Goal: Information Seeking & Learning: Learn about a topic

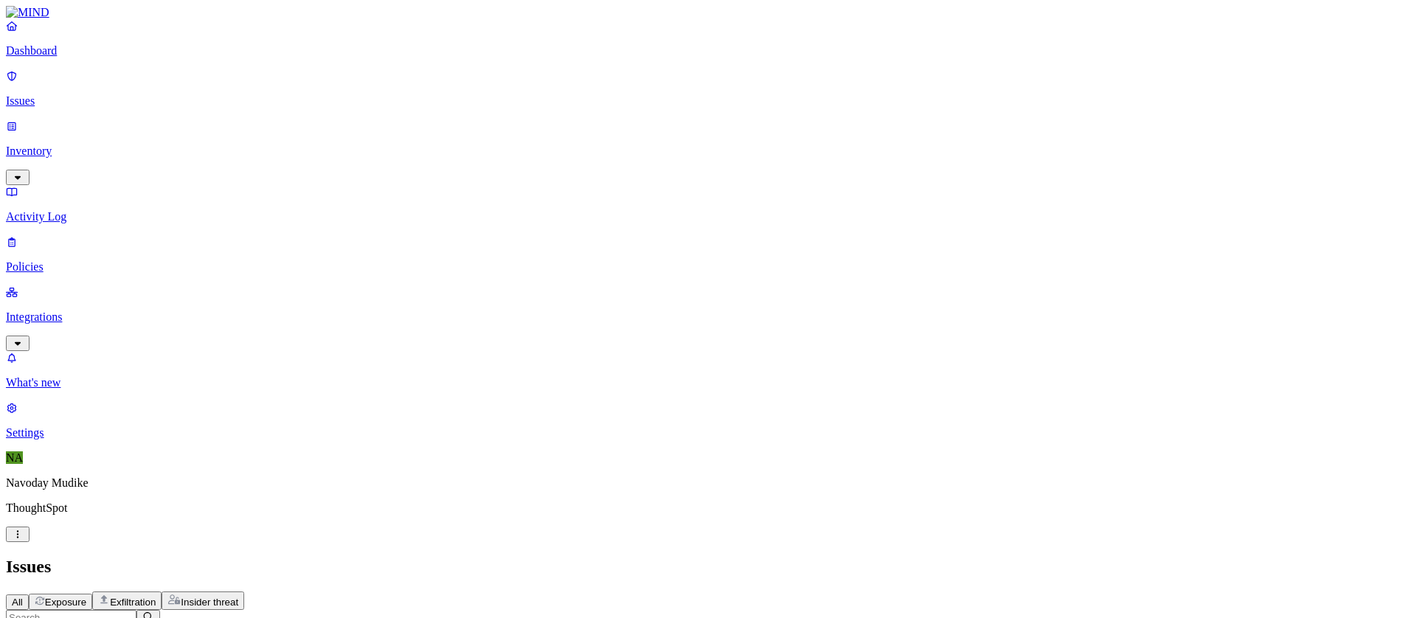
click at [939, 591] on div "All Exposure Exfiltration Insider threat" at bounding box center [704, 600] width 1397 height 18
click at [925, 591] on div "All Exposure Exfiltration Insider threat" at bounding box center [704, 600] width 1397 height 18
click at [737, 591] on div "All Exposure Exfiltration Insider threat" at bounding box center [704, 600] width 1397 height 18
click at [866, 557] on header "Issues All Exposure Exfiltration Insider threat" at bounding box center [704, 583] width 1397 height 53
click at [558, 557] on div "Issues" at bounding box center [704, 567] width 1397 height 20
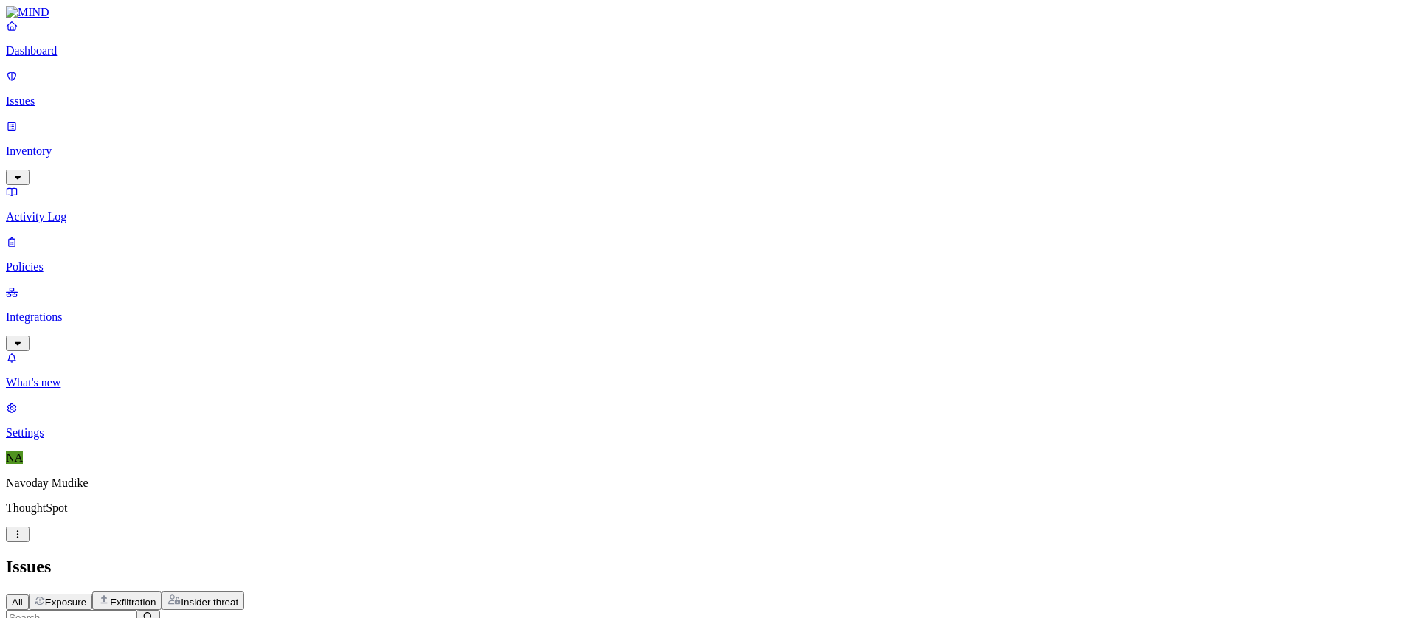
click at [1052, 557] on div "Issues" at bounding box center [704, 567] width 1397 height 20
click at [836, 557] on div "Issues" at bounding box center [704, 567] width 1397 height 20
click at [921, 591] on div "All Exposure Exfiltration Insider threat" at bounding box center [704, 600] width 1397 height 18
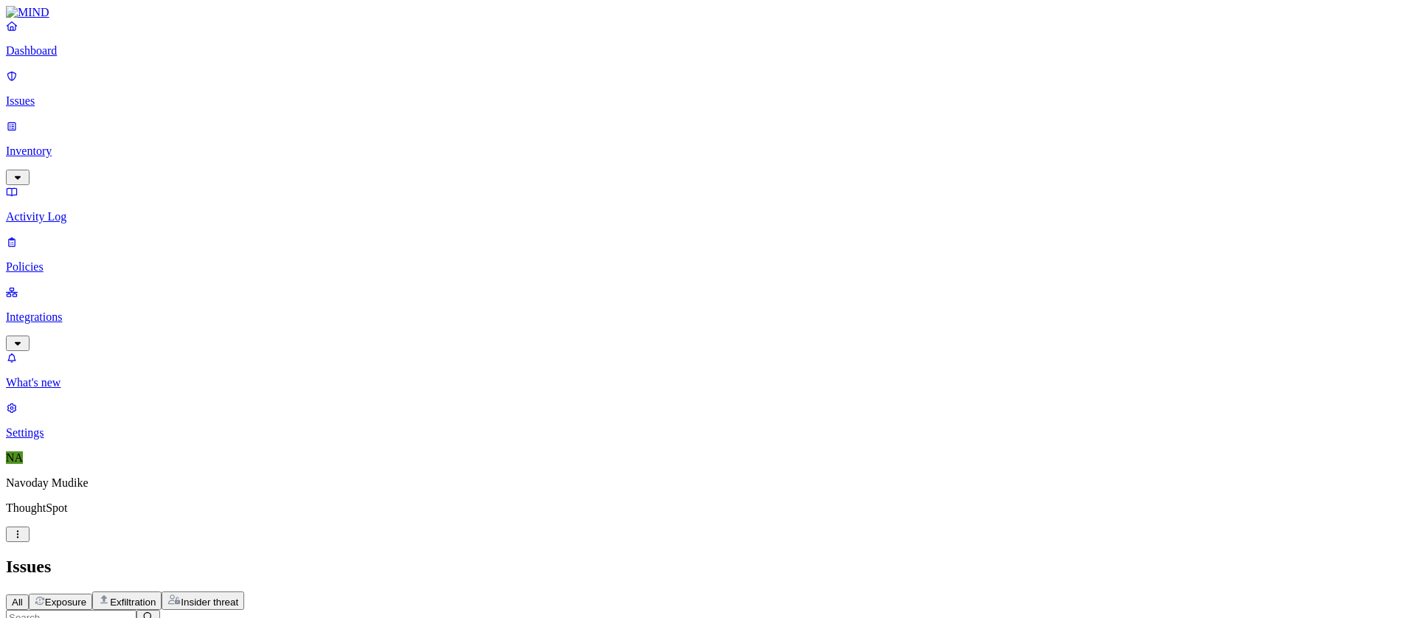
click at [965, 557] on h2 "Issues" at bounding box center [704, 567] width 1397 height 20
click at [888, 557] on header "Issues All Exposure Exfiltration Insider threat" at bounding box center [704, 583] width 1397 height 53
click at [809, 557] on header "Issues All Exposure Exfiltration Insider threat" at bounding box center [704, 583] width 1397 height 53
click at [789, 557] on div "Issues" at bounding box center [704, 567] width 1397 height 20
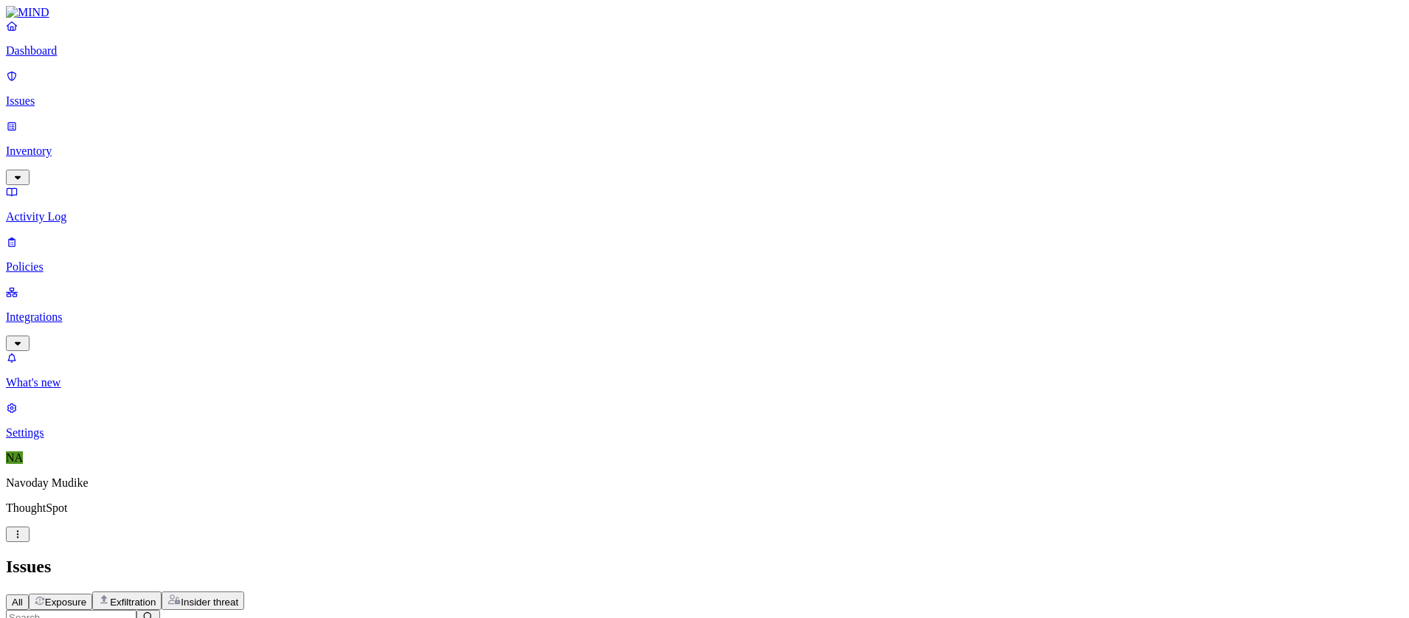
click at [861, 591] on div "All Exposure Exfiltration Insider threat" at bounding box center [704, 600] width 1397 height 18
click at [820, 557] on h2 "Issues" at bounding box center [704, 567] width 1397 height 20
click at [62, 58] on p "Dashboard" at bounding box center [704, 50] width 1397 height 13
click at [89, 94] on p "Issues" at bounding box center [704, 100] width 1397 height 13
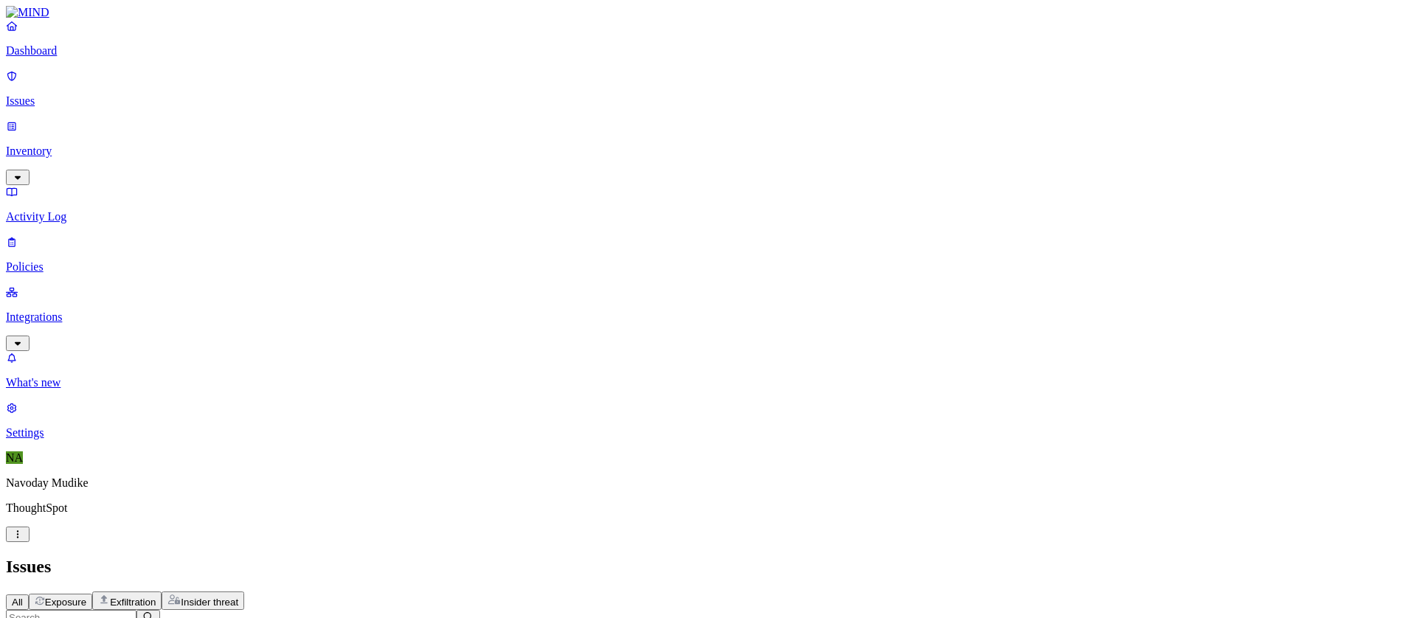
scroll to position [195, 0]
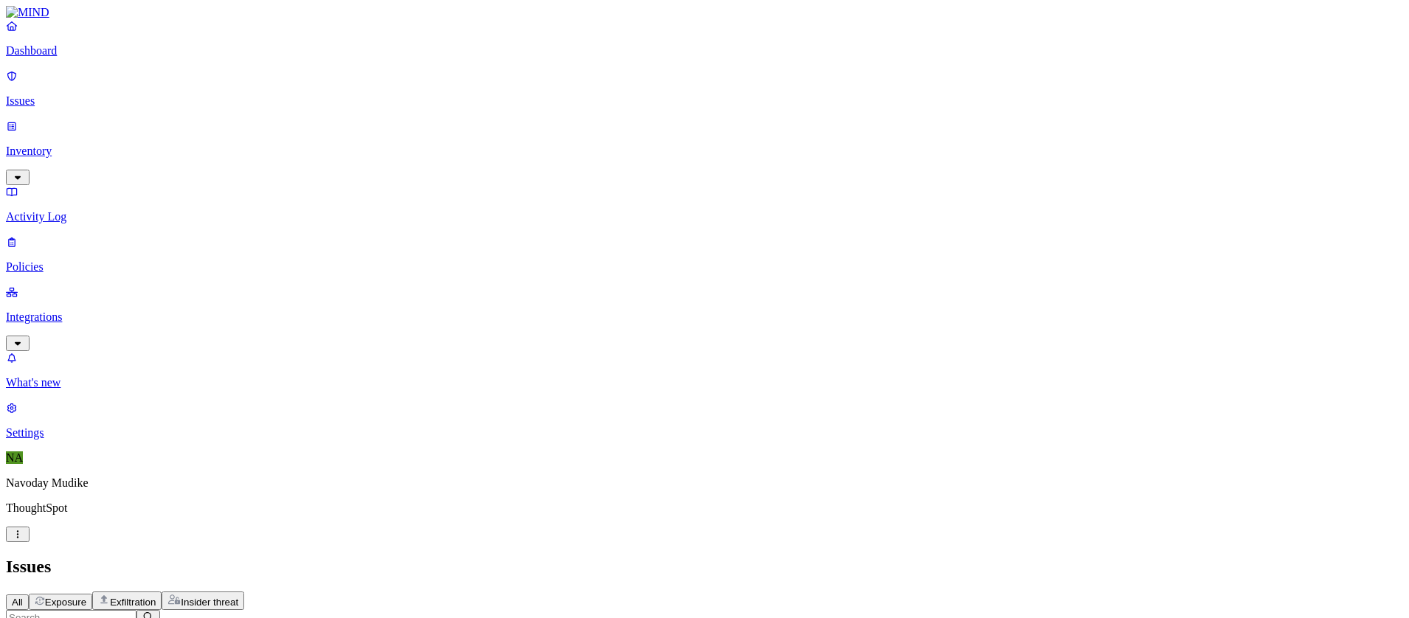
click at [983, 557] on h2 "Issues" at bounding box center [704, 567] width 1397 height 20
click at [732, 557] on h2 "Issues" at bounding box center [704, 567] width 1397 height 20
click at [107, 310] on p "Integrations" at bounding box center [704, 316] width 1397 height 13
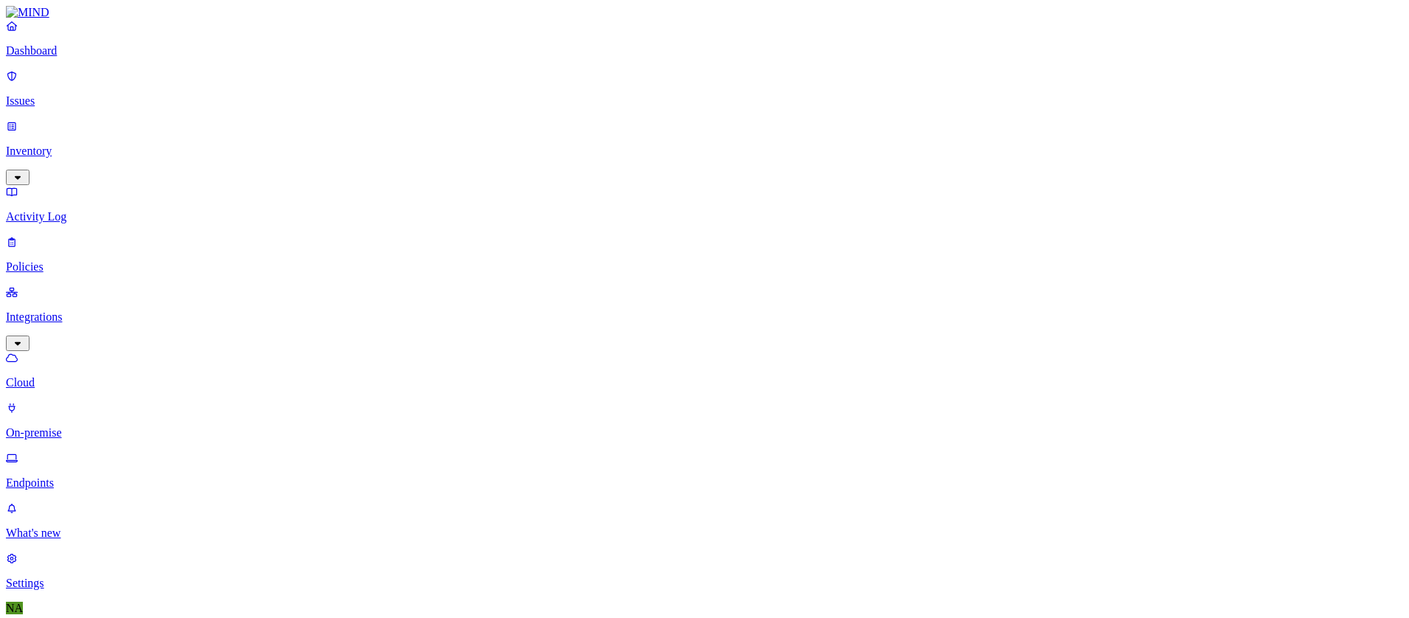
click at [48, 451] on link "Endpoints" at bounding box center [704, 470] width 1397 height 38
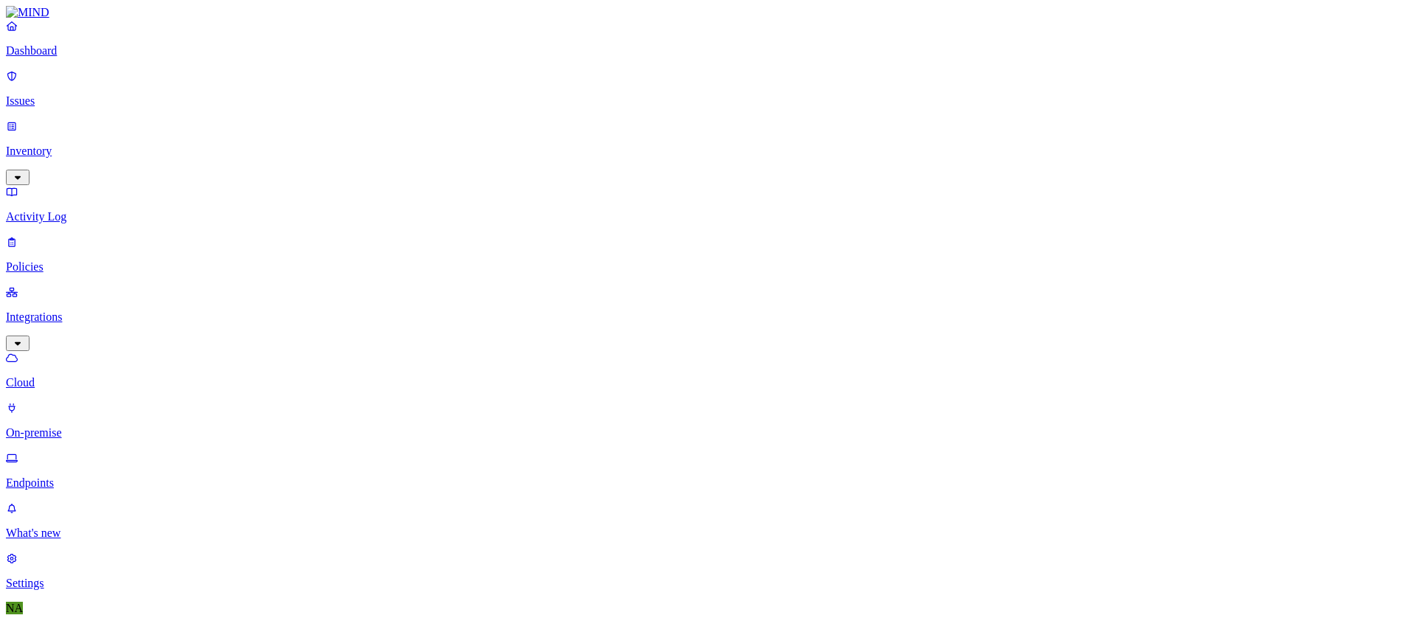
click at [101, 94] on p "Issues" at bounding box center [704, 100] width 1397 height 13
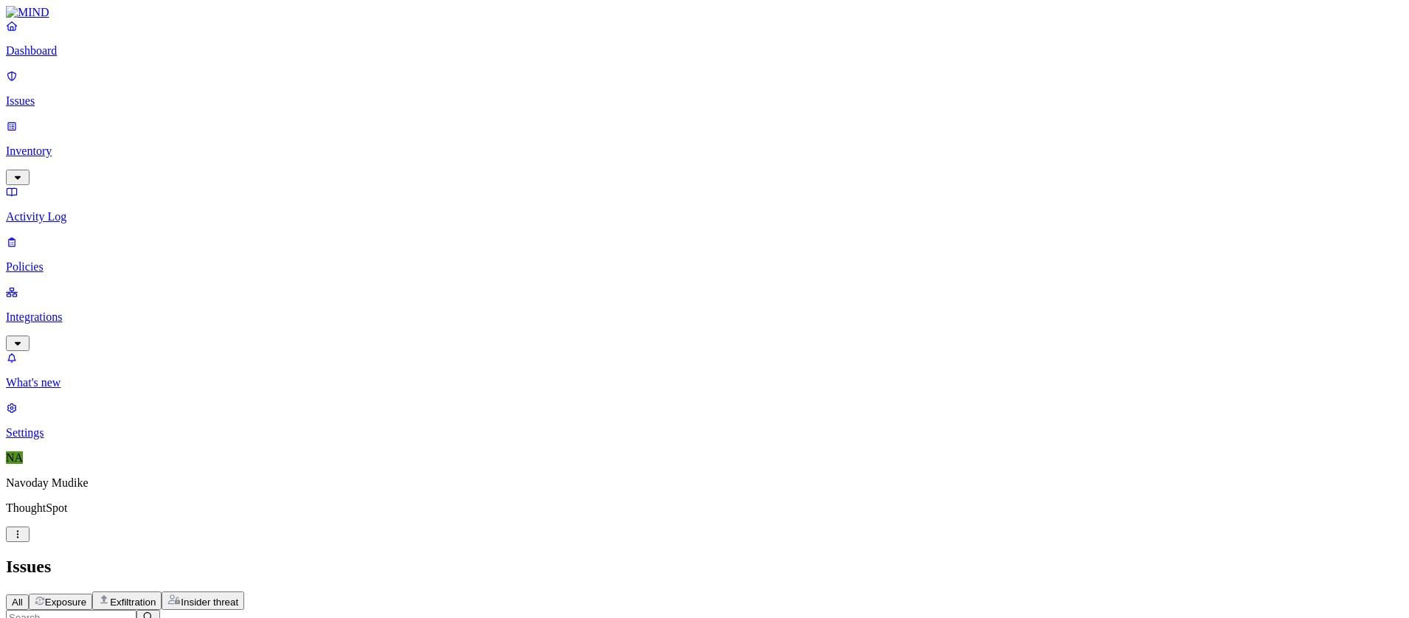
click at [92, 594] on button "Exposure" at bounding box center [60, 602] width 63 height 16
click at [156, 597] on span "Exfiltration" at bounding box center [133, 602] width 46 height 11
click at [238, 597] on span "Insider threat" at bounding box center [210, 602] width 58 height 11
click at [86, 597] on span "Exposure" at bounding box center [65, 602] width 41 height 11
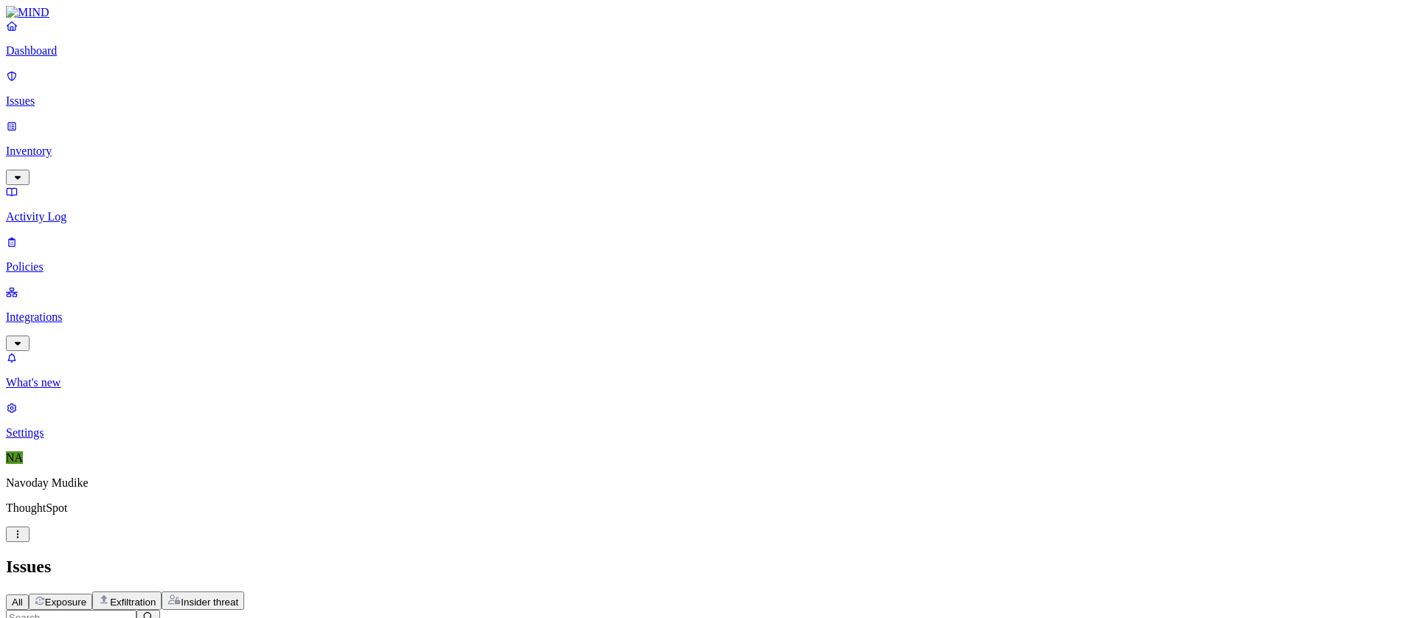
click at [601, 557] on div "Issues" at bounding box center [704, 567] width 1397 height 20
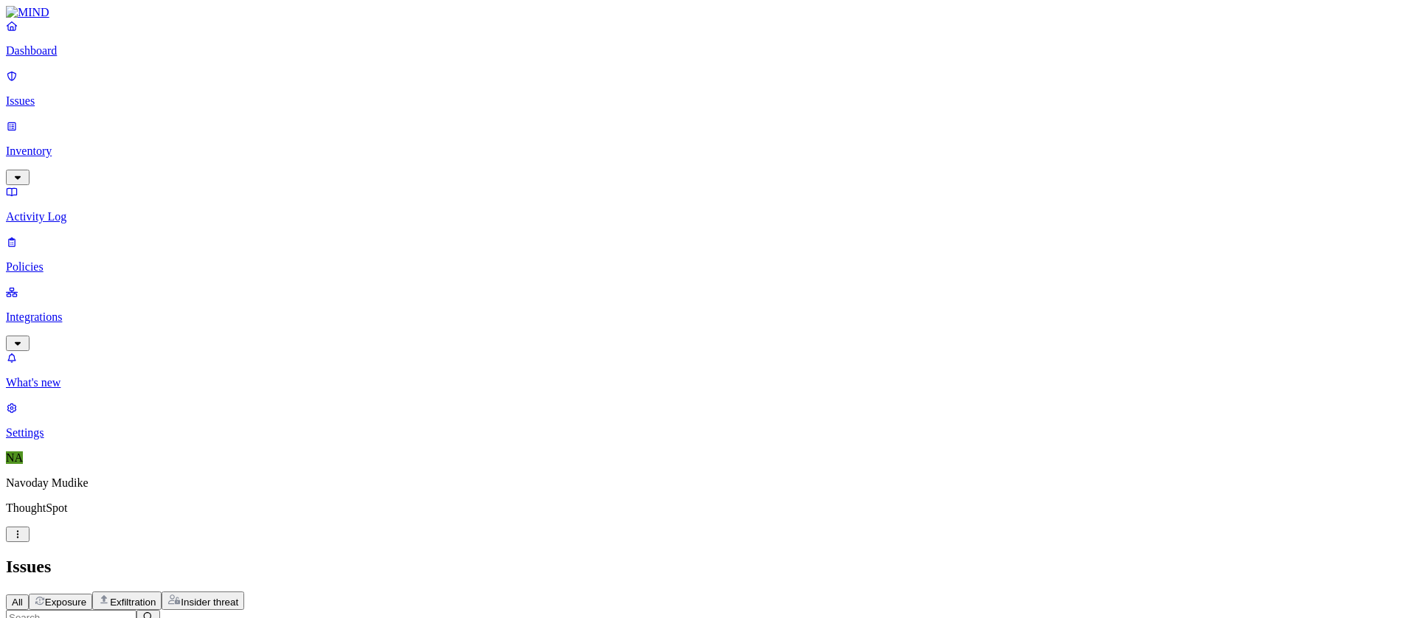
click at [943, 557] on h2 "Issues" at bounding box center [704, 567] width 1397 height 20
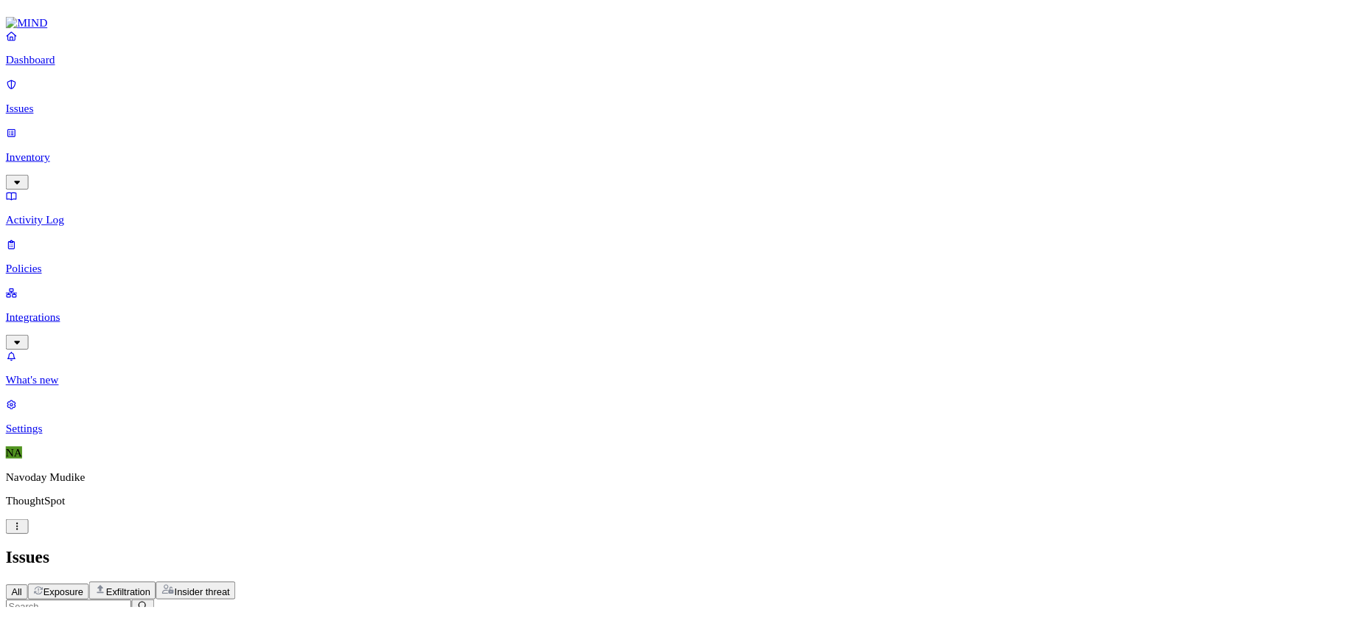
scroll to position [244, 0]
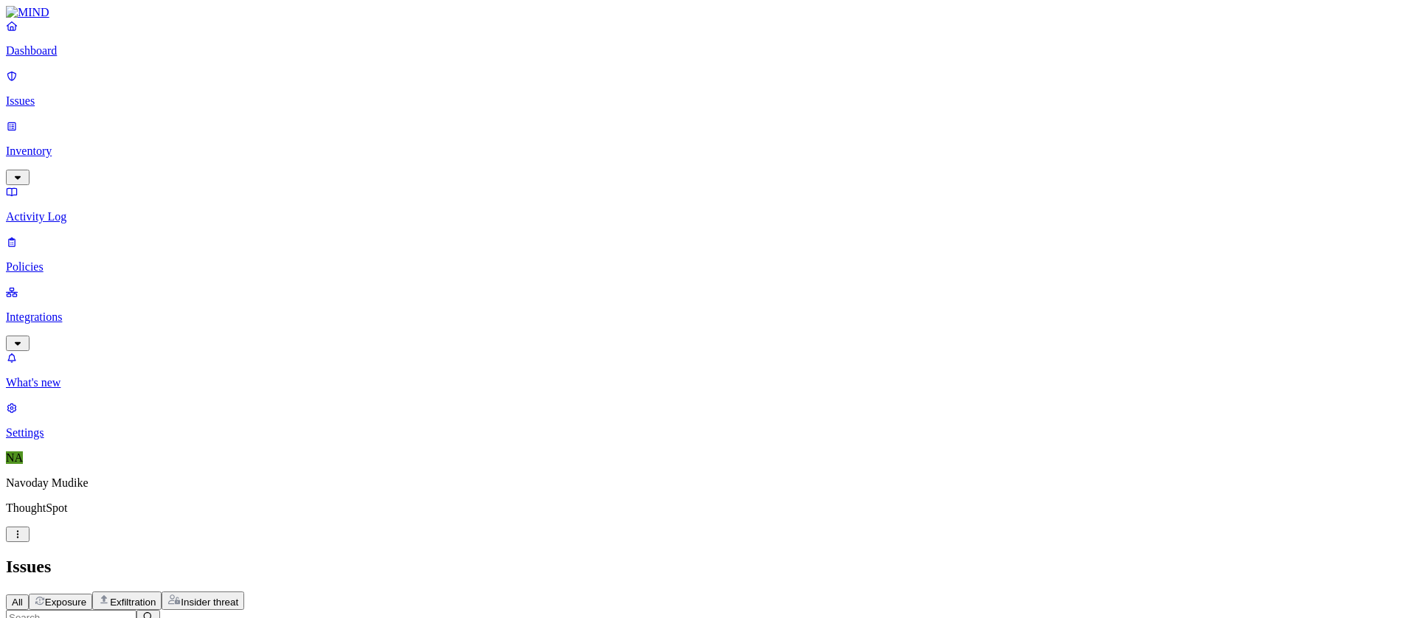
click at [996, 557] on h2 "Issues" at bounding box center [704, 567] width 1397 height 20
click at [880, 557] on h2 "Issues" at bounding box center [704, 567] width 1397 height 20
